Goal: Task Accomplishment & Management: Use online tool/utility

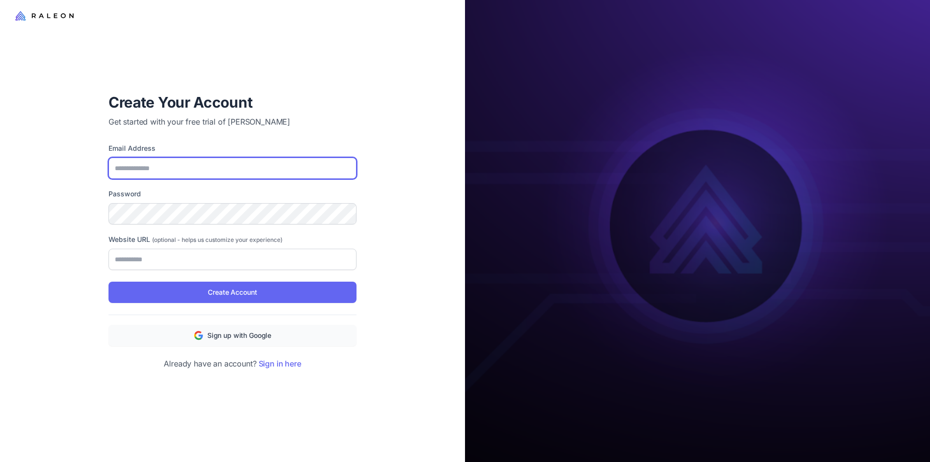
click at [185, 158] on input "Email Address" at bounding box center [232, 167] width 248 height 21
type input "**********"
click at [264, 347] on div "**********" at bounding box center [232, 256] width 248 height 226
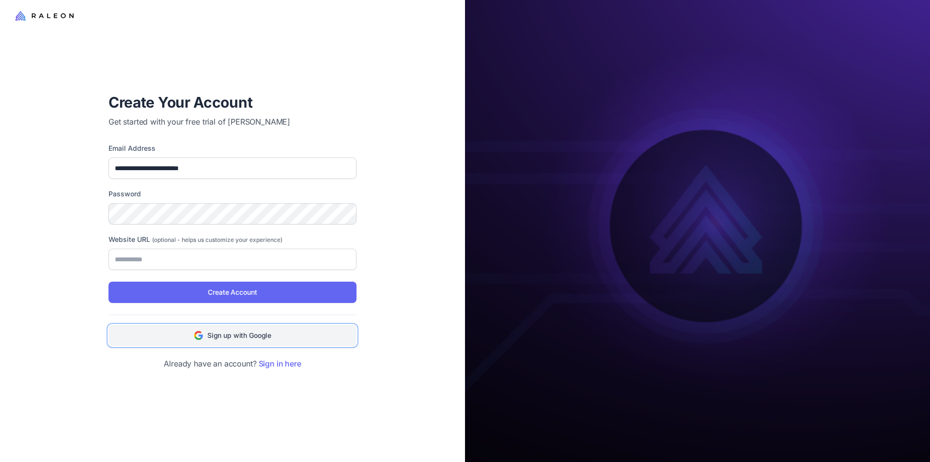
click at [264, 339] on span "Sign up with Google" at bounding box center [239, 335] width 64 height 11
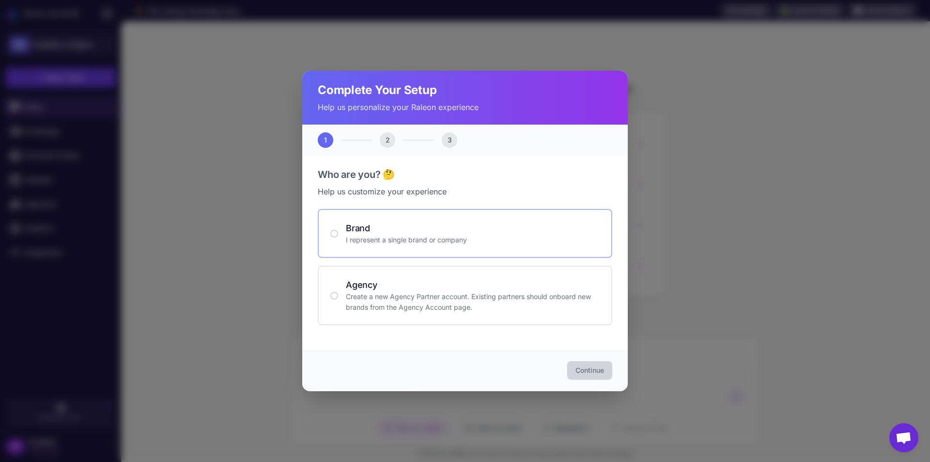
click at [455, 240] on p "I represent a single brand or company" at bounding box center [473, 239] width 254 height 11
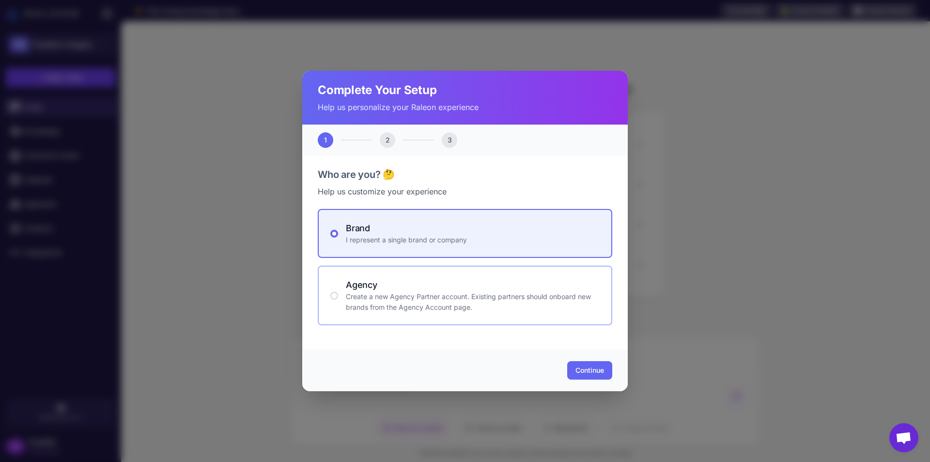
click at [477, 277] on div "Agency Create a new Agency Partner account. Existing partners should onboard ne…" at bounding box center [465, 295] width 294 height 60
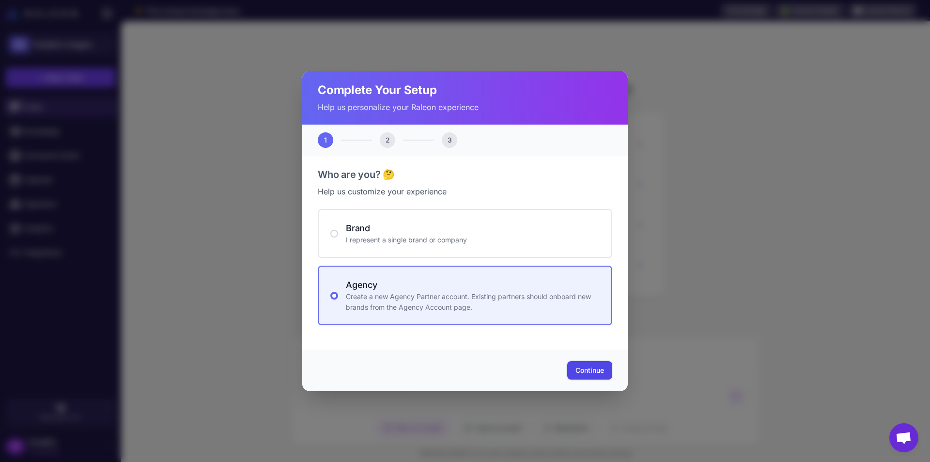
click at [586, 375] on span "Continue" at bounding box center [589, 370] width 29 height 10
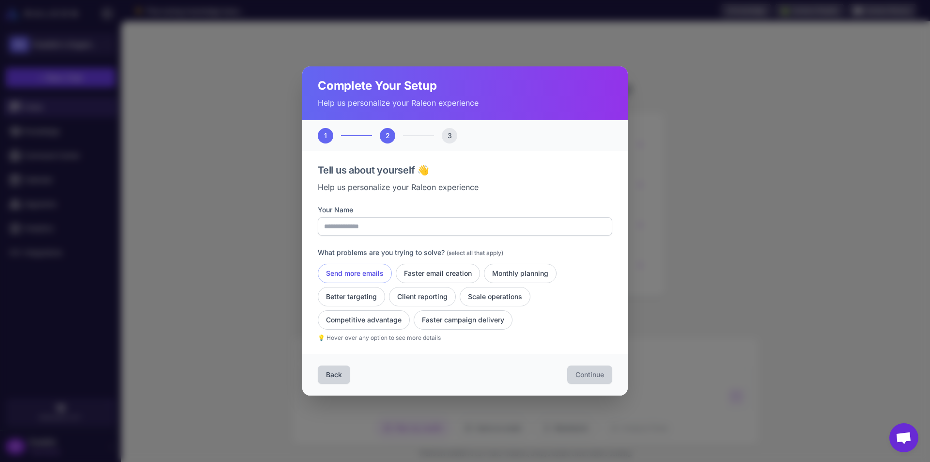
click at [396, 276] on button "Send more emails" at bounding box center [438, 272] width 84 height 19
click at [612, 389] on div "Back Continue" at bounding box center [464, 375] width 325 height 42
click at [484, 271] on button "Faster email creation" at bounding box center [520, 272] width 73 height 19
click at [410, 310] on button "Scale operations" at bounding box center [364, 319] width 92 height 19
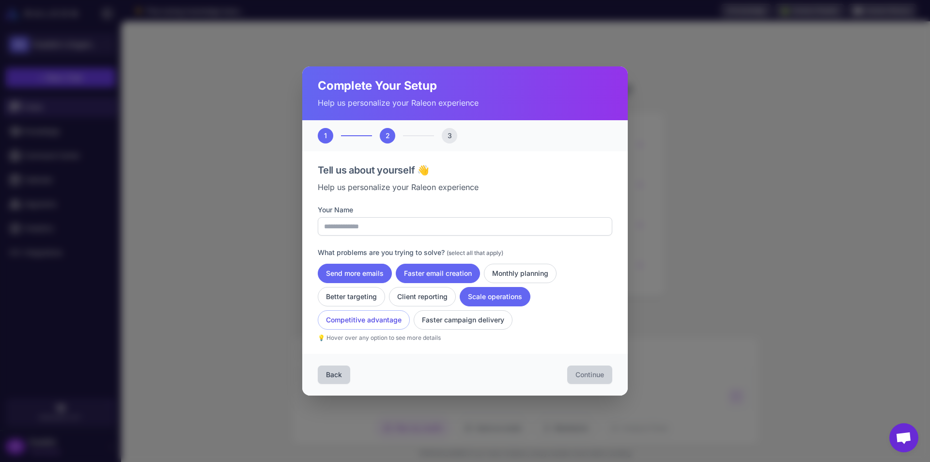
click at [414, 327] on button "Competitive advantage" at bounding box center [463, 319] width 99 height 19
click at [359, 307] on div "Send more emails Faster email creation Monthly planning Better targeting Client…" at bounding box center [465, 296] width 294 height 66
click at [389, 301] on button "Better targeting" at bounding box center [422, 296] width 67 height 19
click at [390, 238] on div "Your Name What problems are you trying to solve? (select all that apply) Send m…" at bounding box center [465, 273] width 294 height 138
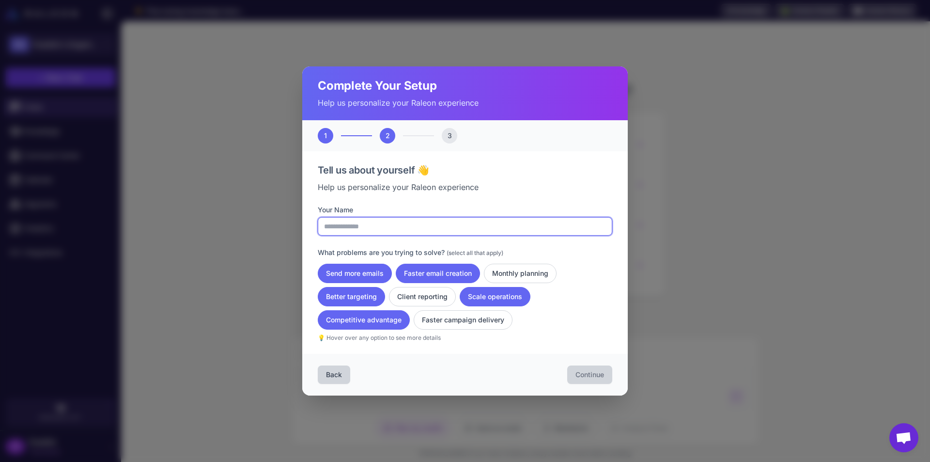
click at [391, 229] on input "Your Name" at bounding box center [465, 226] width 294 height 18
type input "********"
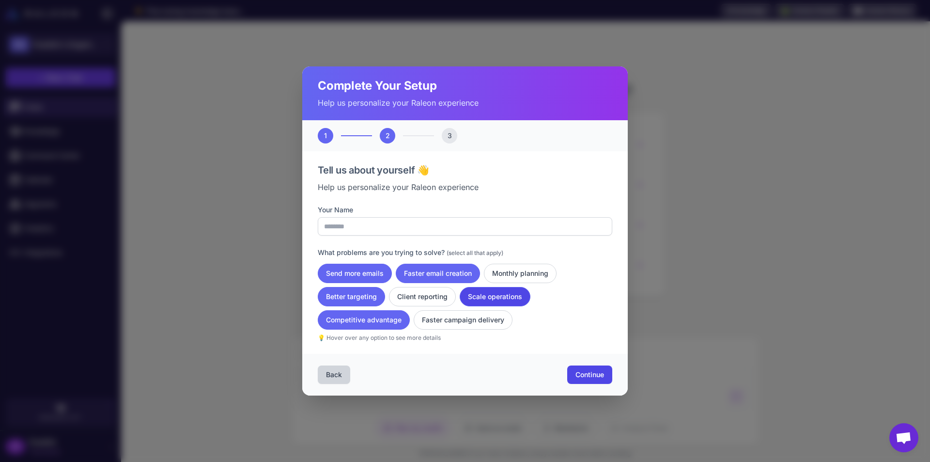
click at [410, 310] on button "Scale operations" at bounding box center [364, 319] width 92 height 19
click at [340, 297] on button "Better targeting" at bounding box center [351, 296] width 67 height 19
click at [348, 314] on button "Competitive advantage" at bounding box center [364, 319] width 92 height 19
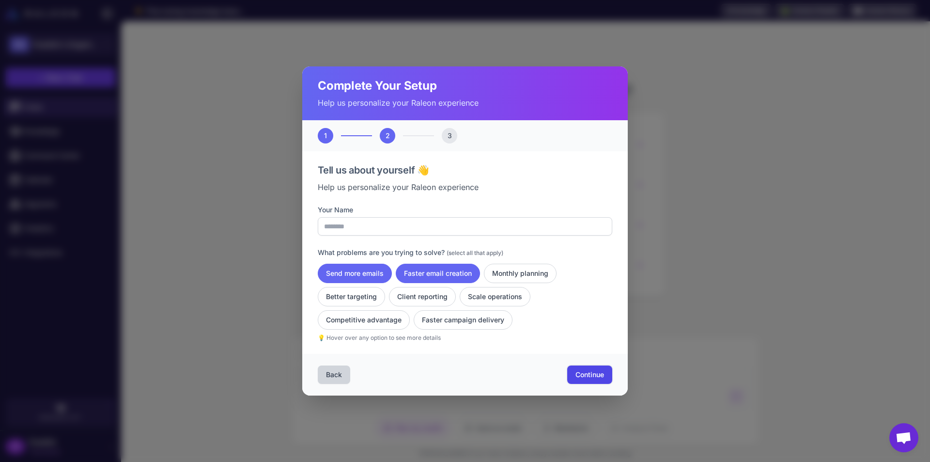
click at [595, 370] on span "Continue" at bounding box center [589, 375] width 29 height 10
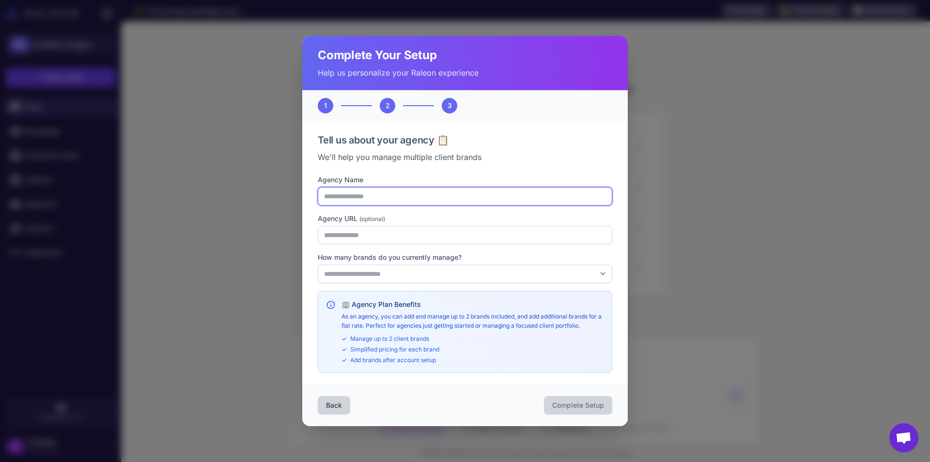
click at [400, 193] on input "Agency Name" at bounding box center [465, 196] width 294 height 18
drag, startPoint x: 417, startPoint y: 203, endPoint x: 375, endPoint y: 192, distance: 43.7
click at [375, 192] on input "**********" at bounding box center [465, 196] width 294 height 18
type input "**********"
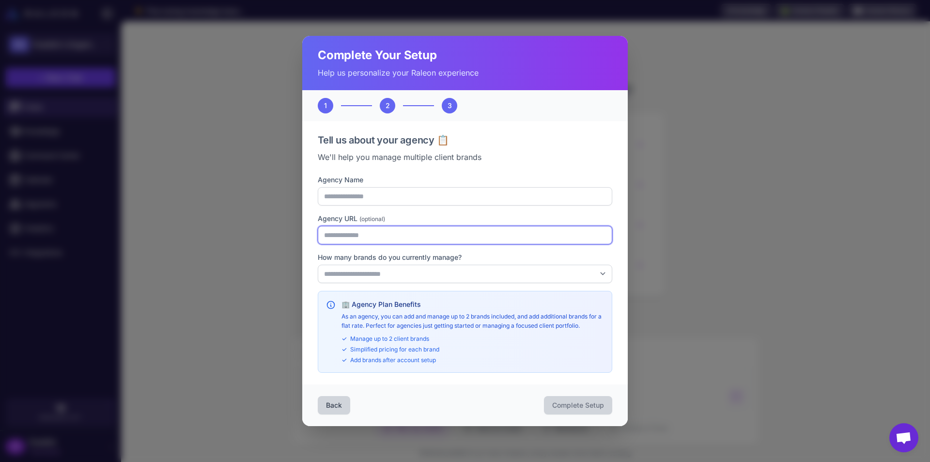
click at [396, 240] on input "Agency URL (optional)" at bounding box center [465, 235] width 294 height 18
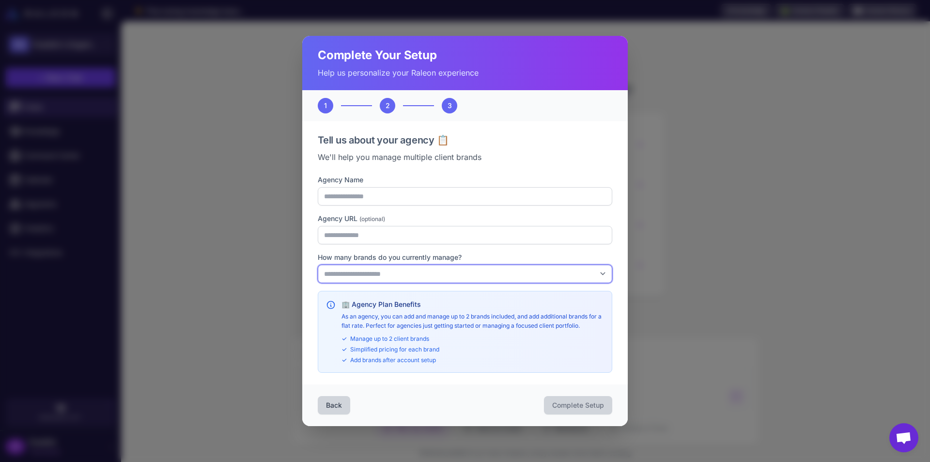
click at [424, 278] on select "**********" at bounding box center [465, 273] width 294 height 18
select select "*"
click at [318, 264] on select "**********" at bounding box center [465, 273] width 294 height 18
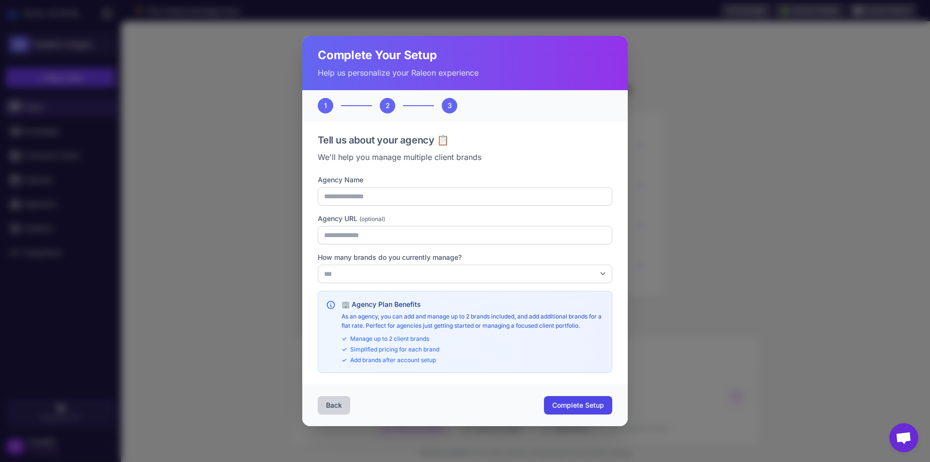
click at [536, 406] on div "Back Complete Setup" at bounding box center [464, 405] width 325 height 42
click at [572, 407] on span "Complete Setup" at bounding box center [578, 405] width 52 height 10
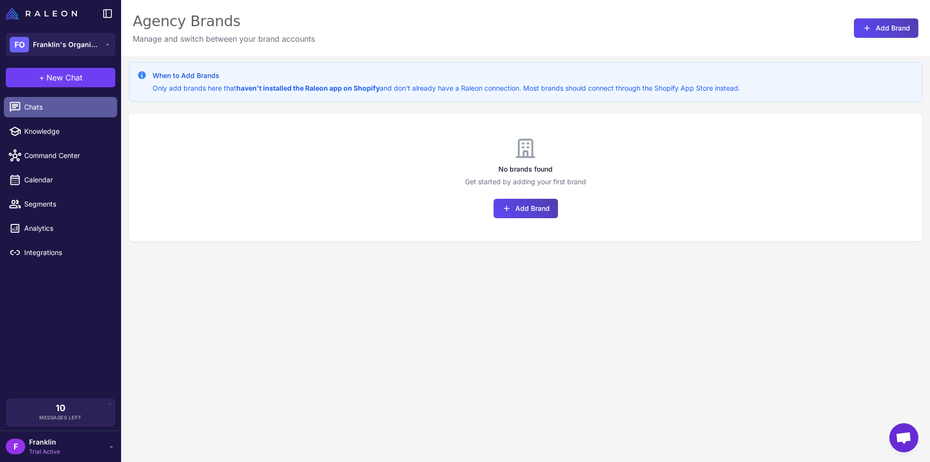
click at [57, 116] on link "Chats" at bounding box center [60, 107] width 113 height 20
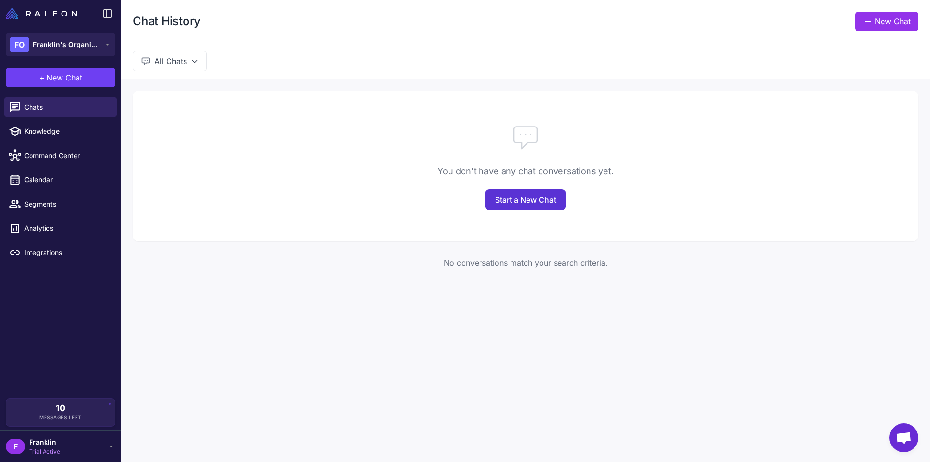
click at [532, 193] on link "Start a New Chat" at bounding box center [525, 199] width 80 height 21
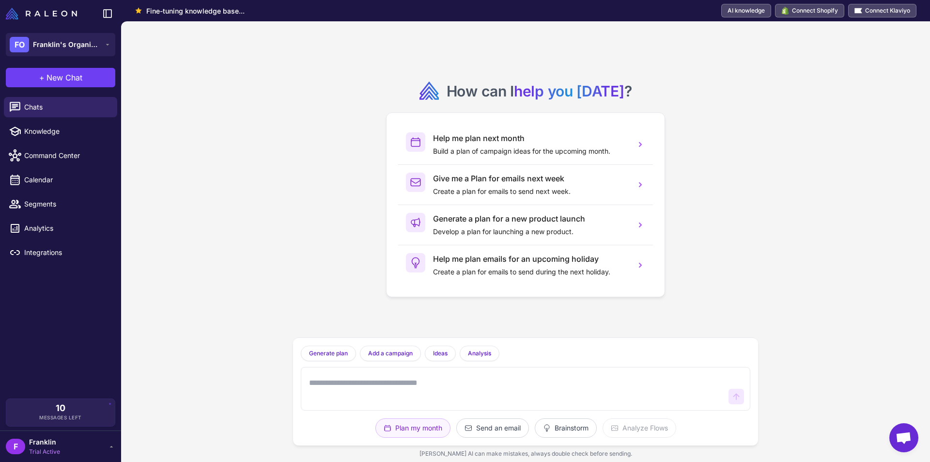
click at [571, 396] on textarea at bounding box center [515, 388] width 417 height 31
click at [434, 396] on textarea at bounding box center [515, 388] width 417 height 31
click at [394, 433] on button "Plan my month" at bounding box center [412, 427] width 75 height 19
click at [535, 429] on button "Send an email" at bounding box center [566, 427] width 62 height 19
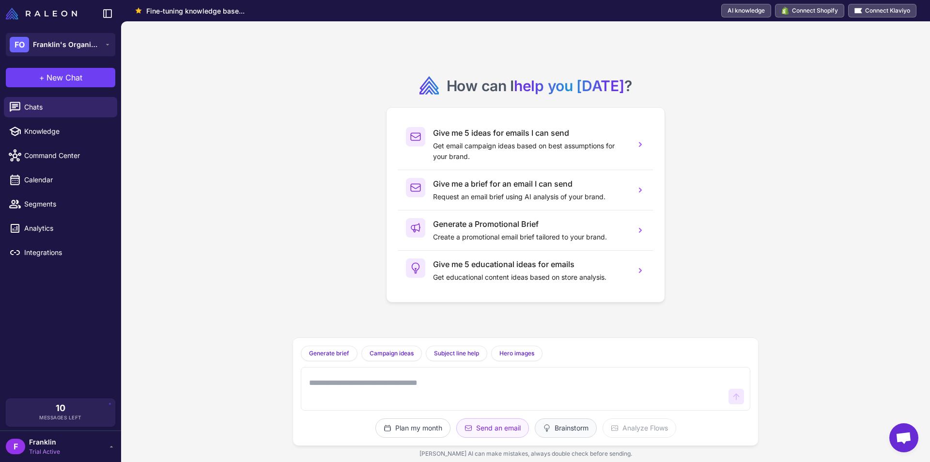
click at [602, 428] on button "Brainstorm" at bounding box center [639, 427] width 74 height 19
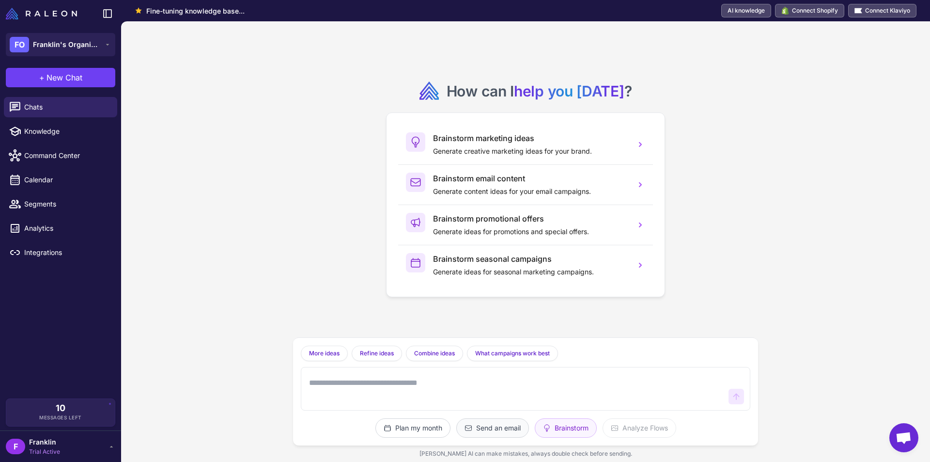
click at [504, 426] on button "Send an email" at bounding box center [492, 427] width 73 height 19
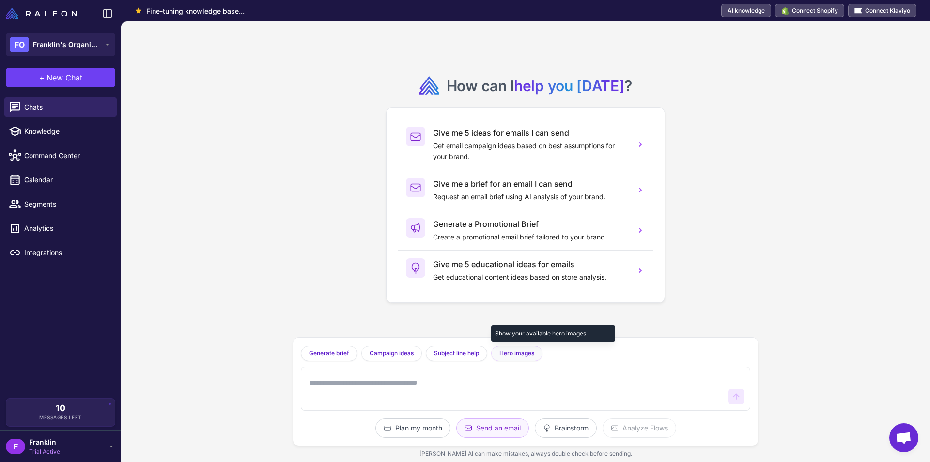
click at [514, 345] on button "Hero images" at bounding box center [516, 352] width 51 height 15
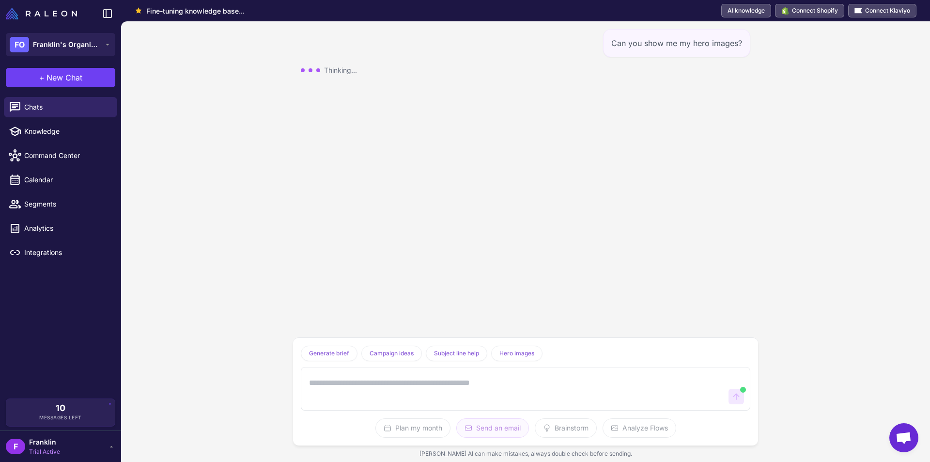
click at [515, 386] on textarea at bounding box center [515, 388] width 417 height 31
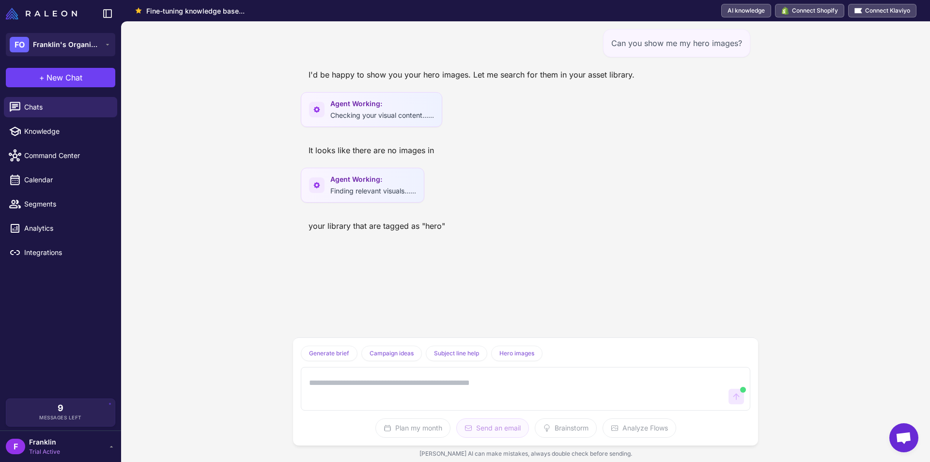
click at [590, 393] on textarea at bounding box center [515, 388] width 417 height 31
click at [339, 384] on textarea at bounding box center [515, 388] width 417 height 31
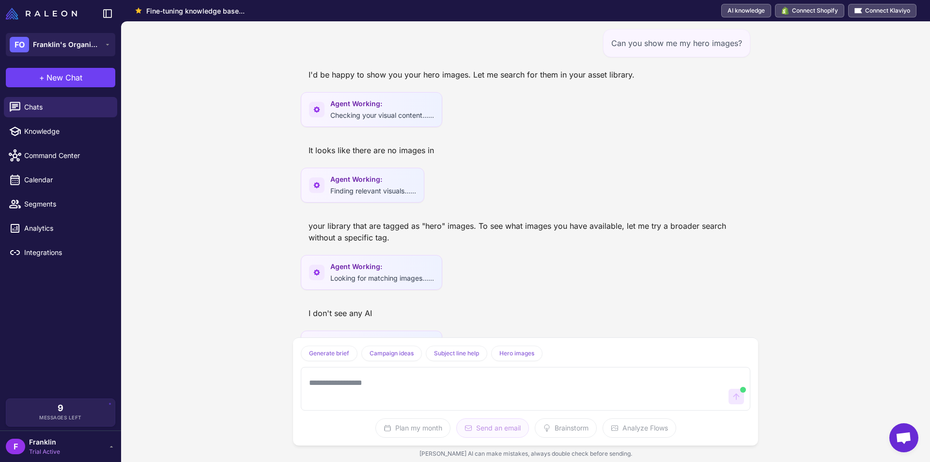
scroll to position [69, 0]
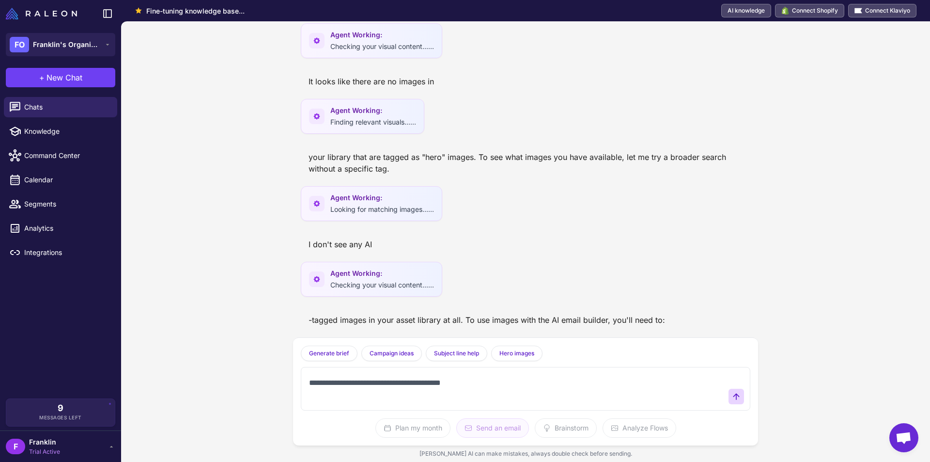
type textarea "**********"
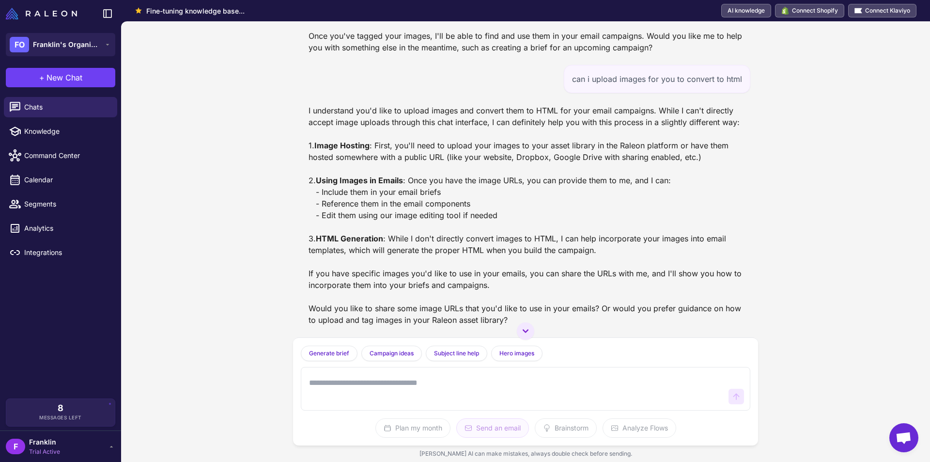
scroll to position [434, 0]
click at [556, 405] on div at bounding box center [525, 389] width 449 height 44
click at [547, 390] on textarea at bounding box center [515, 388] width 417 height 31
paste textarea "**********"
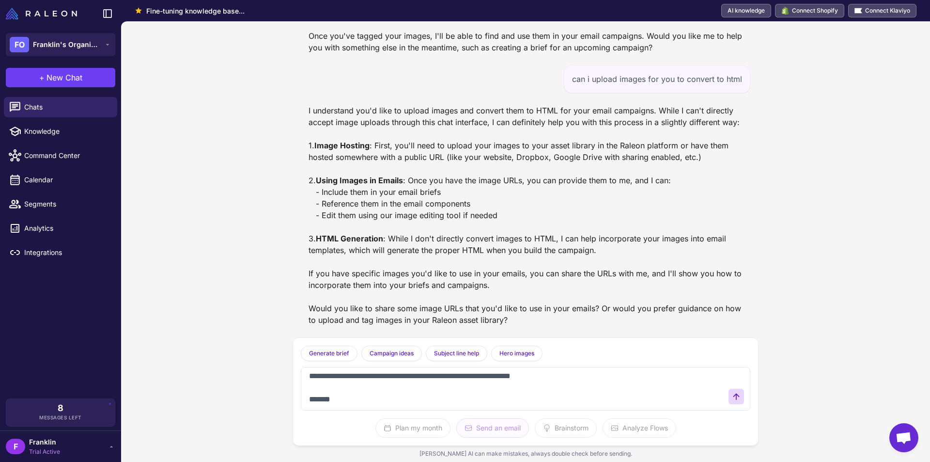
type textarea "**********"
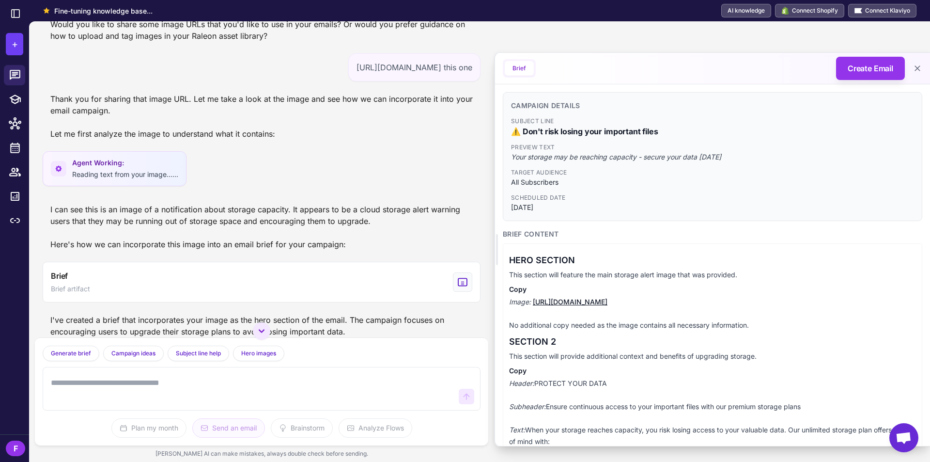
scroll to position [880, 0]
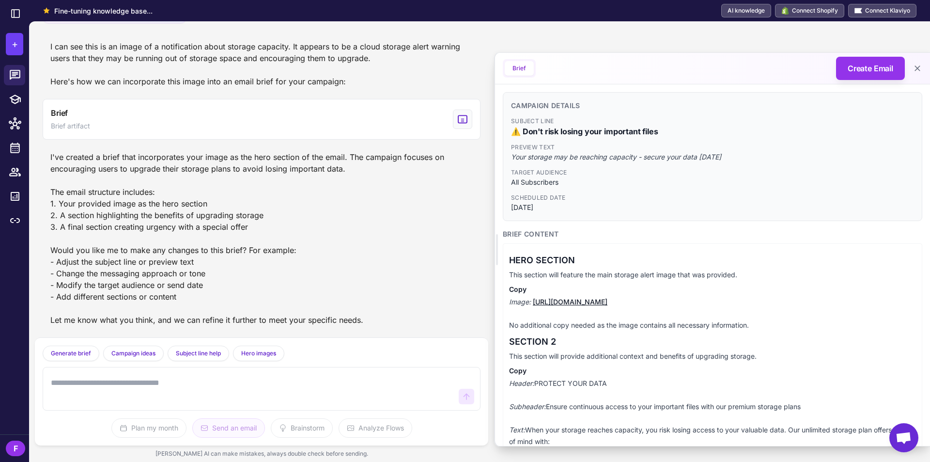
click at [204, 390] on textarea at bounding box center [252, 388] width 406 height 31
type textarea "**********"
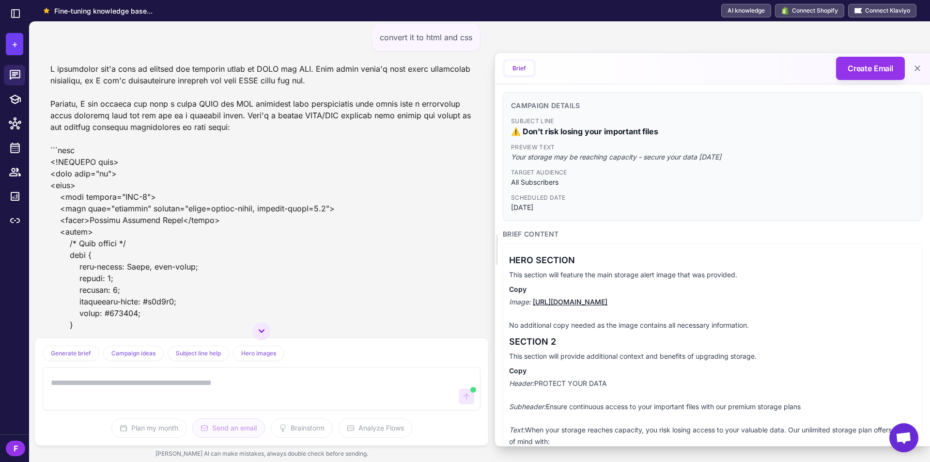
scroll to position [1232, 0]
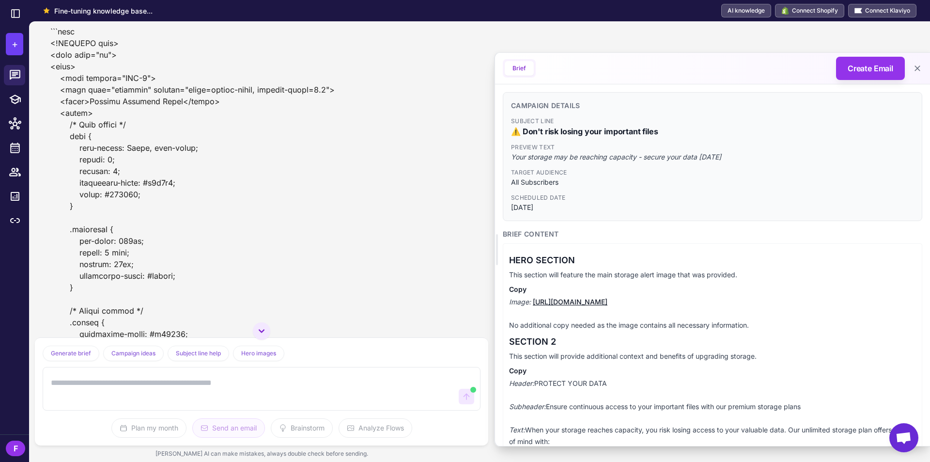
drag, startPoint x: 48, startPoint y: 111, endPoint x: 84, endPoint y: 129, distance: 39.9
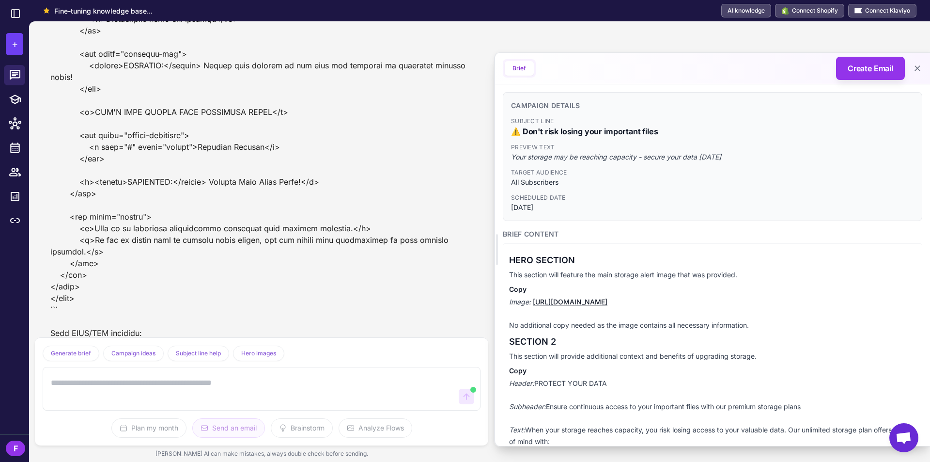
scroll to position [2780, 0]
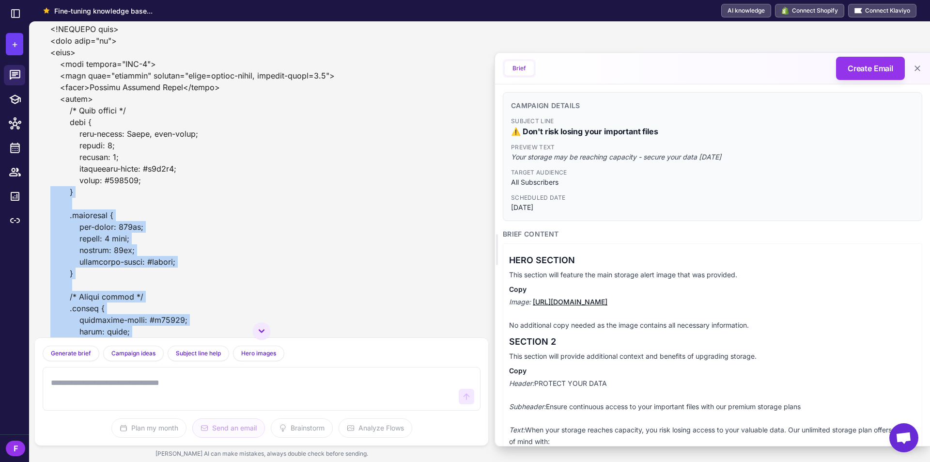
scroll to position [1166, 0]
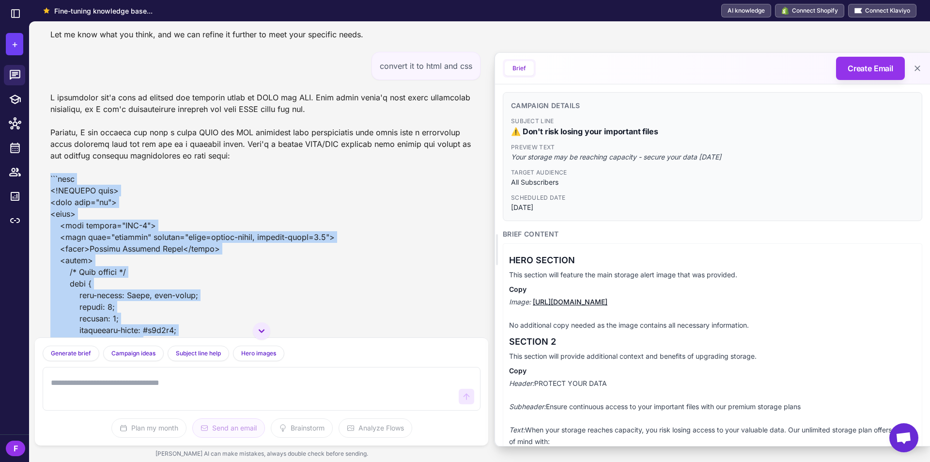
drag, startPoint x: 59, startPoint y: 238, endPoint x: 37, endPoint y: 174, distance: 66.9
click at [37, 174] on div "Can you show me my hero images? I'd be happy to show you your hero images. Let …" at bounding box center [261, 179] width 453 height 316
copy div "```html <!DOCTYPE html> <html lang="en"> <head> <meta charset="UTF-8"> <meta na…"
